Goal: Book appointment/travel/reservation

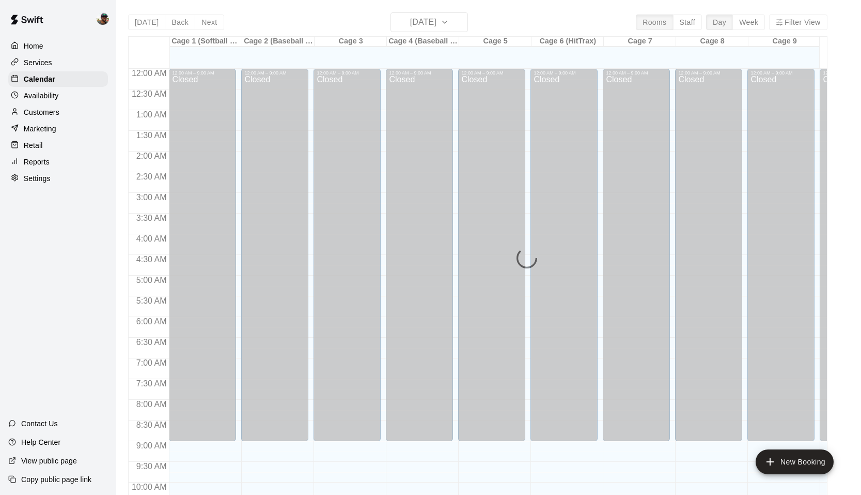
scroll to position [524, 0]
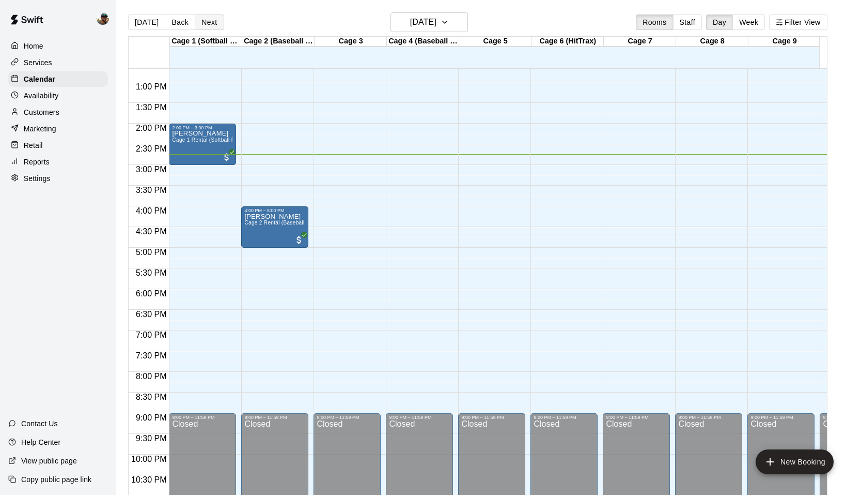
click at [212, 17] on button "Next" at bounding box center [209, 22] width 29 height 16
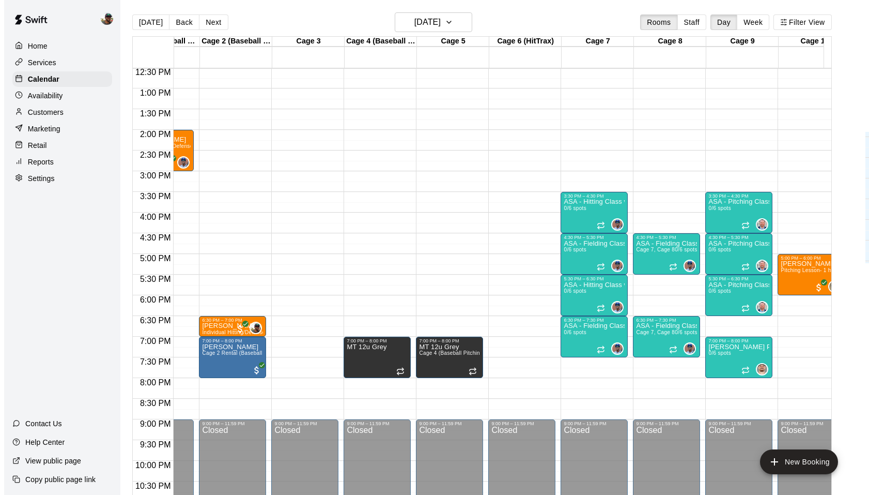
scroll to position [0, 50]
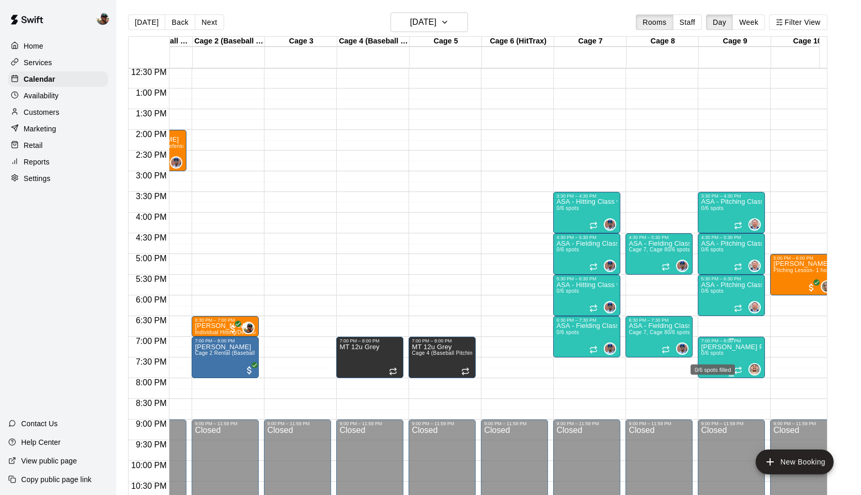
click at [720, 351] on span "0/6 spots" at bounding box center [712, 353] width 23 height 6
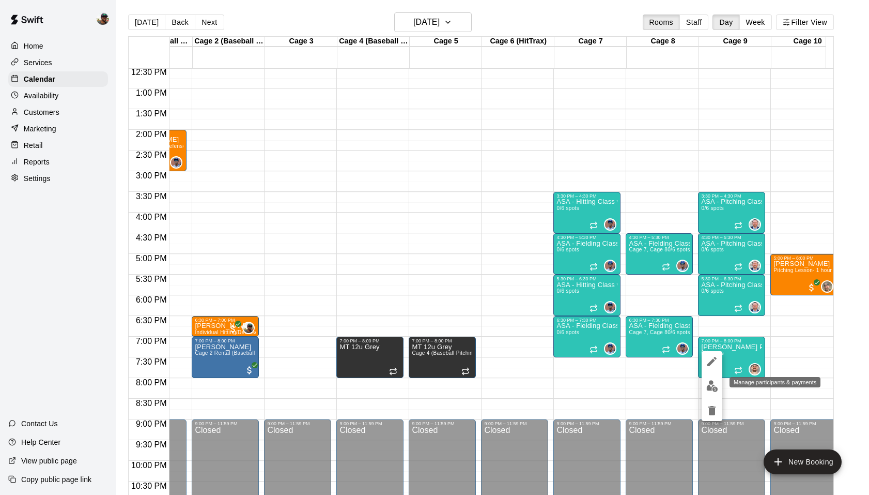
click at [712, 384] on img "edit" at bounding box center [712, 386] width 12 height 12
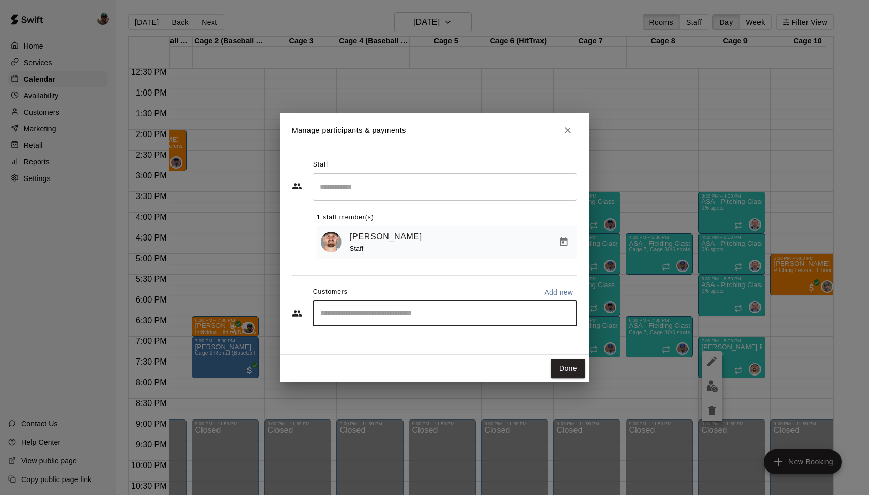
click at [377, 316] on input "Start typing to search customers..." at bounding box center [444, 313] width 255 height 10
type input "****"
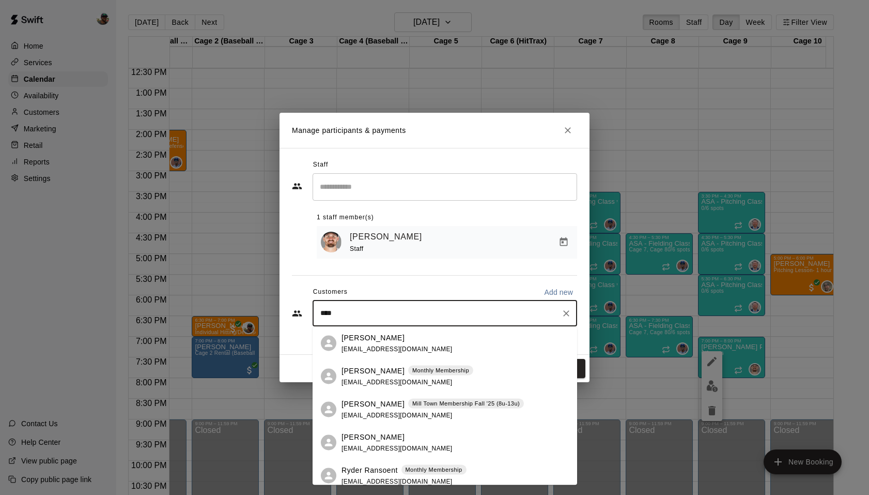
click at [377, 343] on div "[PERSON_NAME] [EMAIL_ADDRESS][DOMAIN_NAME]" at bounding box center [397, 343] width 111 height 22
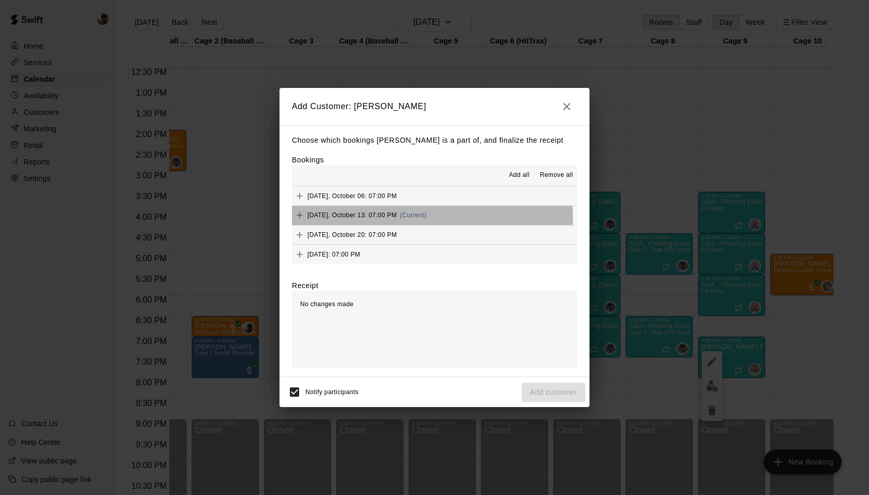
click at [432, 217] on button "[DATE], October 13: 07:00 PM (Current)" at bounding box center [434, 215] width 285 height 19
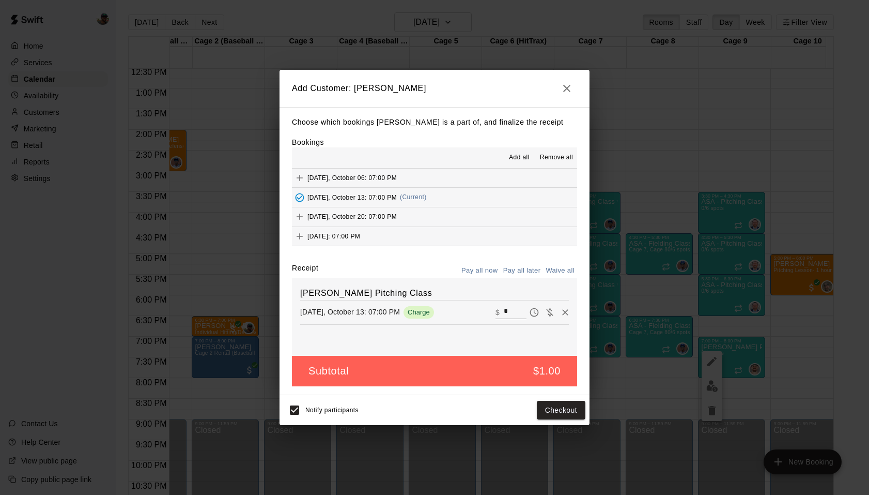
click at [504, 313] on input "*" at bounding box center [515, 311] width 23 height 13
type input "**"
click at [553, 414] on button "Checkout" at bounding box center [561, 409] width 49 height 19
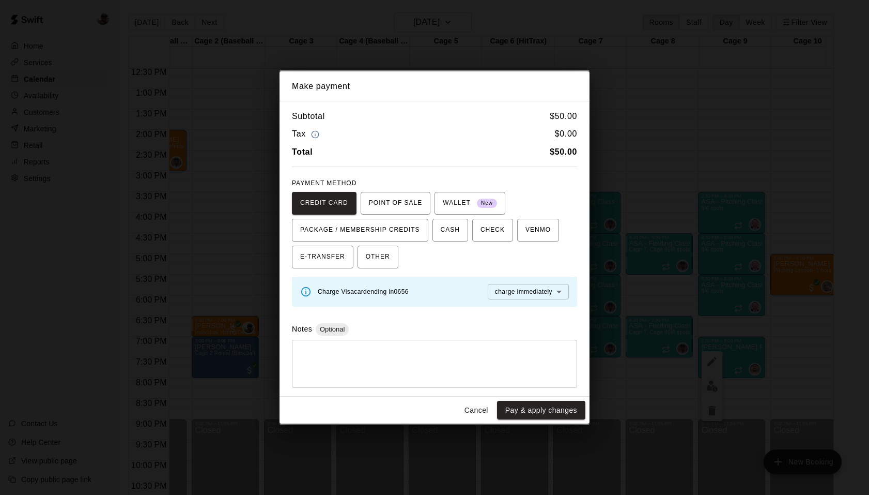
click at [477, 411] on button "Cancel" at bounding box center [476, 409] width 33 height 19
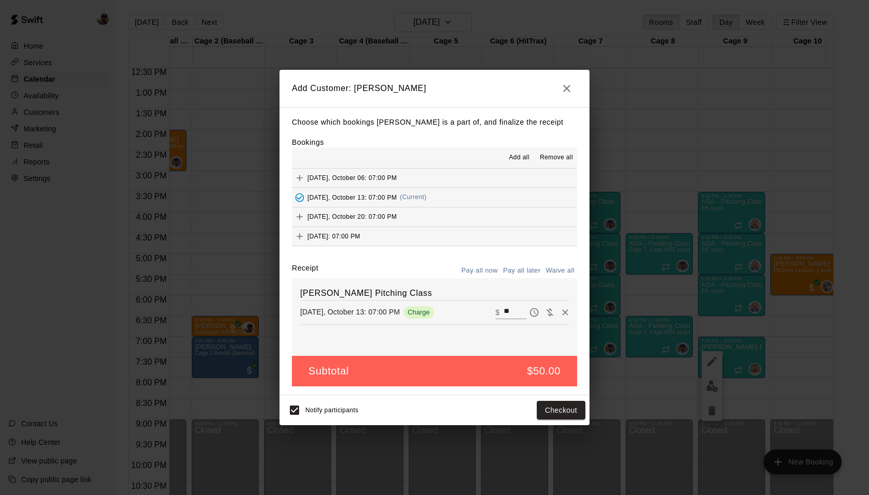
click at [567, 86] on icon "button" at bounding box center [567, 88] width 12 height 12
